Goal: Task Accomplishment & Management: Manage account settings

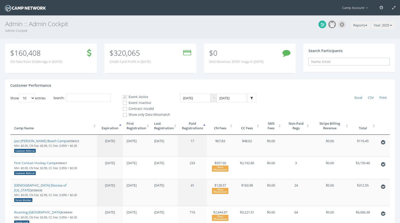
click at [343, 63] on input "text" at bounding box center [348, 62] width 81 height 8
paste input "398391"
type input "398391"
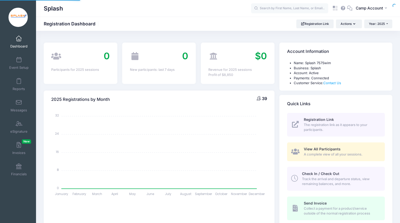
select select
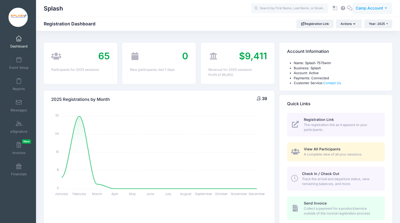
click at [370, 11] on span "Camp Account" at bounding box center [368, 8] width 27 height 6
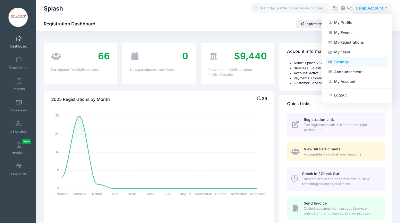
click at [356, 64] on link "Settings" at bounding box center [356, 62] width 62 height 10
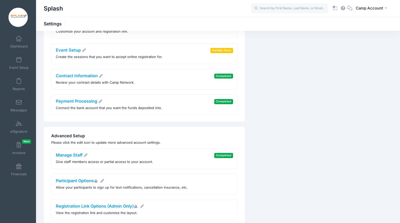
scroll to position [85, 0]
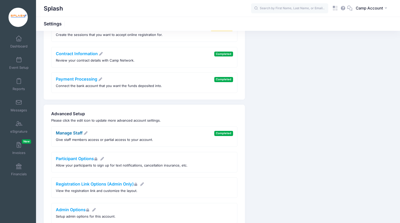
click at [67, 133] on link "Manage Staff" at bounding box center [72, 133] width 32 height 5
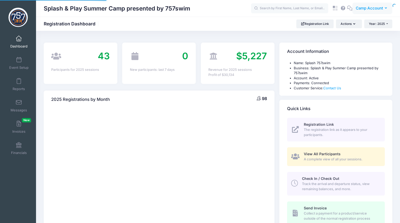
select select
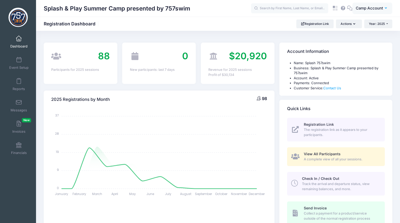
click at [373, 6] on span "Camp Account" at bounding box center [368, 8] width 27 height 6
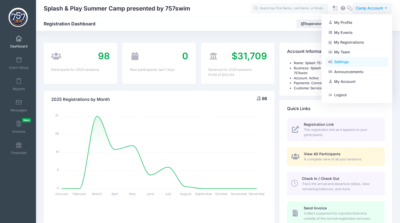
click at [361, 62] on link "Settings" at bounding box center [356, 62] width 62 height 10
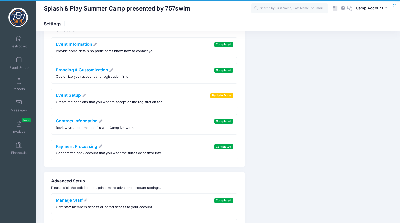
scroll to position [49, 0]
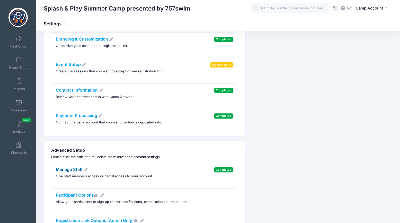
click at [80, 170] on link "Manage Staff" at bounding box center [72, 169] width 32 height 5
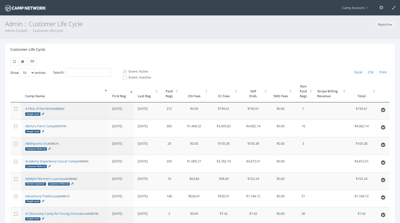
click at [123, 96] on th "First Reg" at bounding box center [120, 91] width 25 height 22
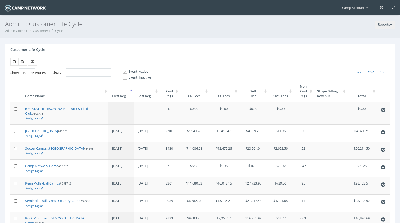
click at [123, 96] on th "First Reg" at bounding box center [120, 91] width 25 height 22
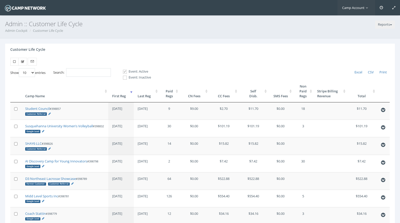
click at [357, 10] on link "Camp Account" at bounding box center [356, 7] width 38 height 15
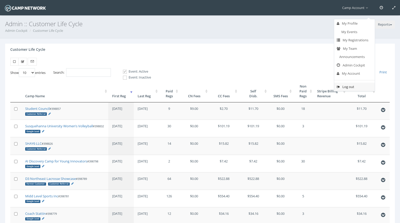
click at [344, 85] on link "Log out" at bounding box center [354, 87] width 41 height 8
